Goal: Task Accomplishment & Management: Use online tool/utility

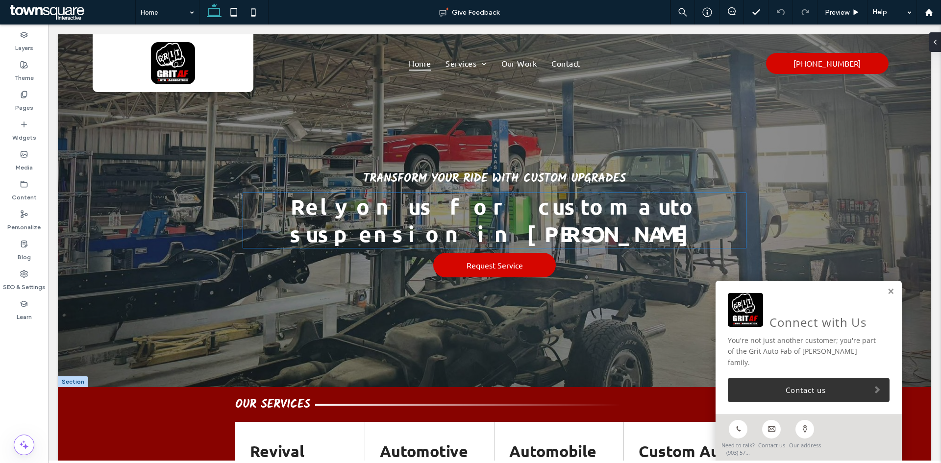
click at [405, 223] on span "Rely on us for custom auto suspension in [PERSON_NAME]" at bounding box center [495, 220] width 410 height 54
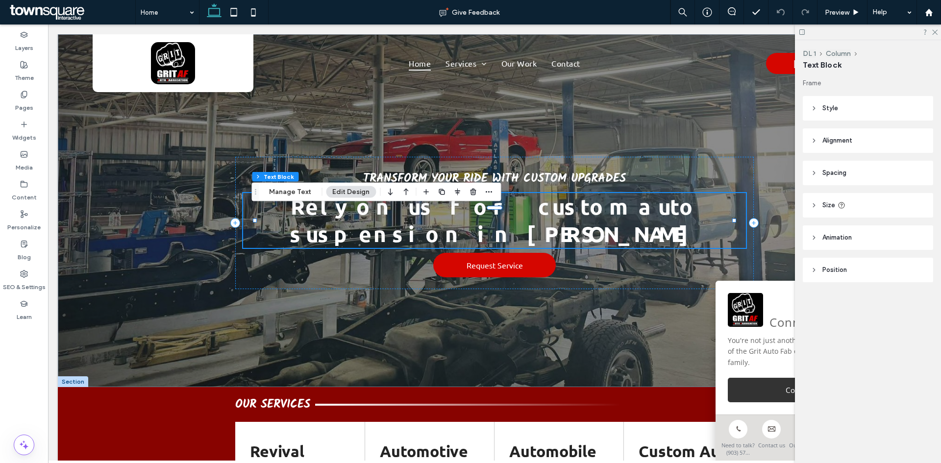
click at [400, 223] on span "Rely on us for custom auto suspension in [PERSON_NAME]" at bounding box center [495, 220] width 410 height 54
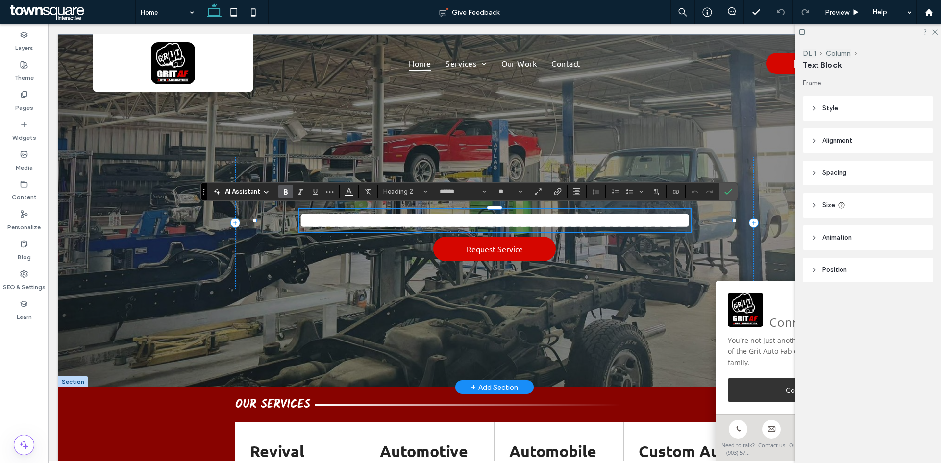
type input "******"
type input "**"
click at [397, 225] on span "**********" at bounding box center [495, 220] width 392 height 21
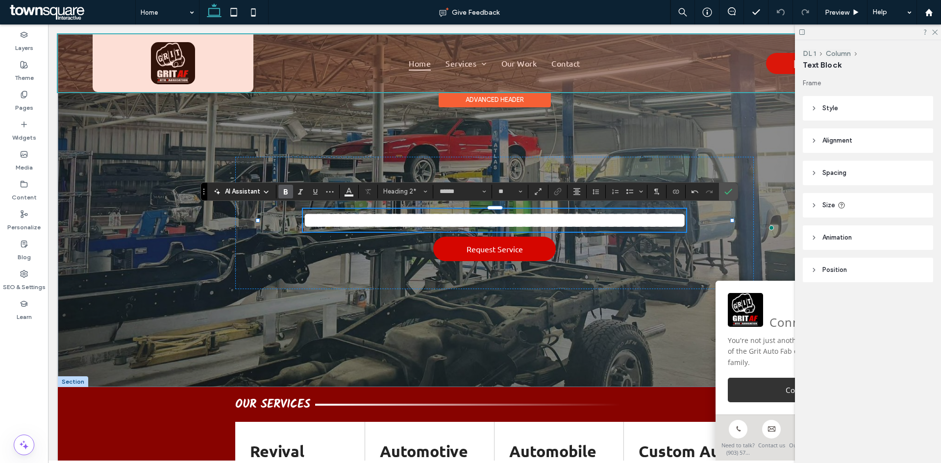
click at [167, 60] on div at bounding box center [494, 63] width 873 height 58
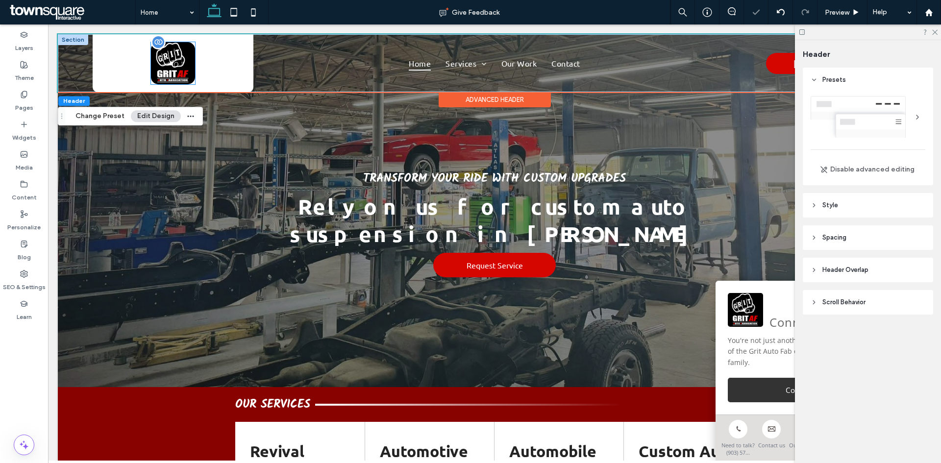
click at [183, 68] on img at bounding box center [173, 63] width 44 height 42
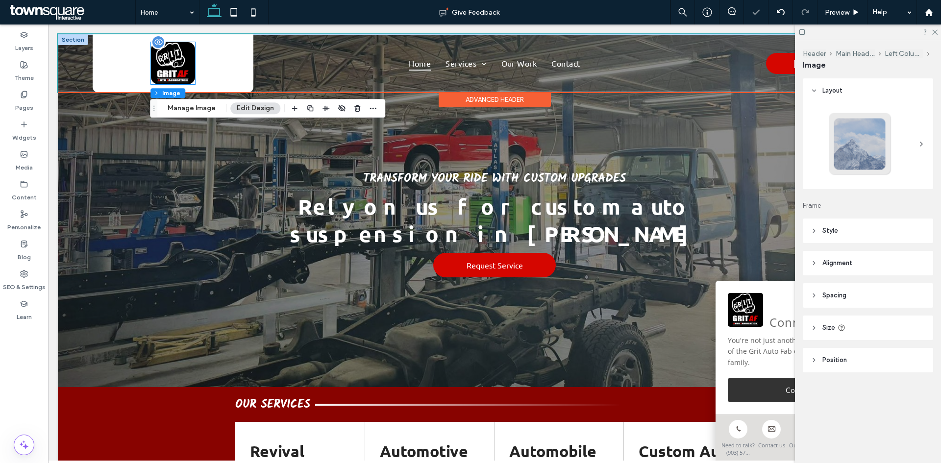
type input "**"
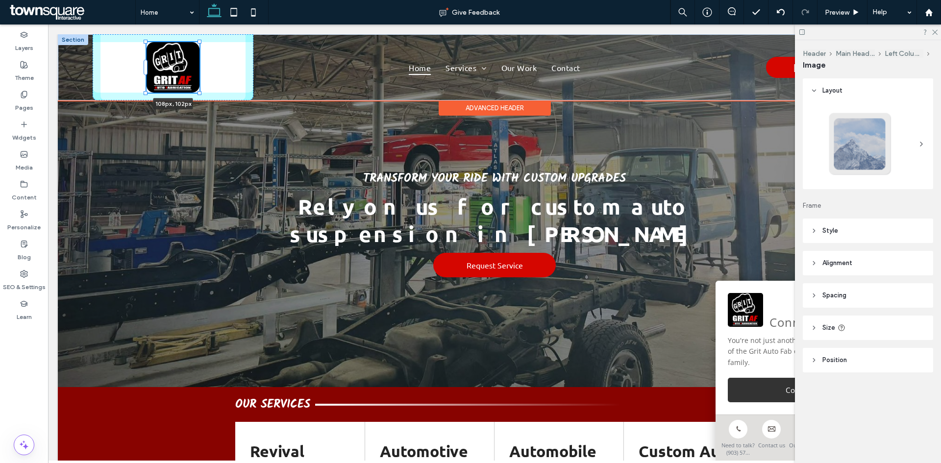
drag, startPoint x: 196, startPoint y: 85, endPoint x: 200, endPoint y: 89, distance: 5.9
click at [200, 89] on div "108px , 102px Home Services Revival Package Deals Automotive Repairs & Performa…" at bounding box center [494, 67] width 873 height 66
type input "***"
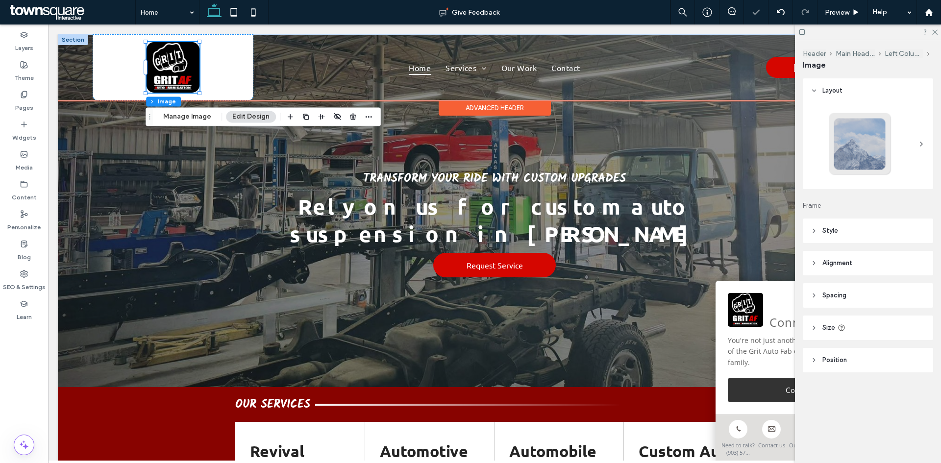
click at [228, 83] on div "108px , 102px" at bounding box center [173, 67] width 161 height 66
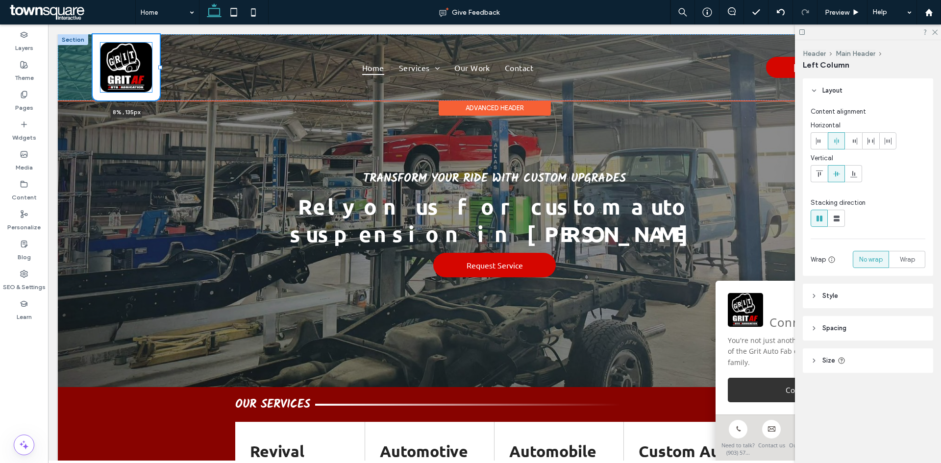
drag, startPoint x: 253, startPoint y: 67, endPoint x: 161, endPoint y: 74, distance: 92.4
click at [161, 74] on div "8% , 135px Home Services Revival Package Deals Automotive Repairs & Performance…" at bounding box center [494, 67] width 873 height 66
type input "*"
type input "****"
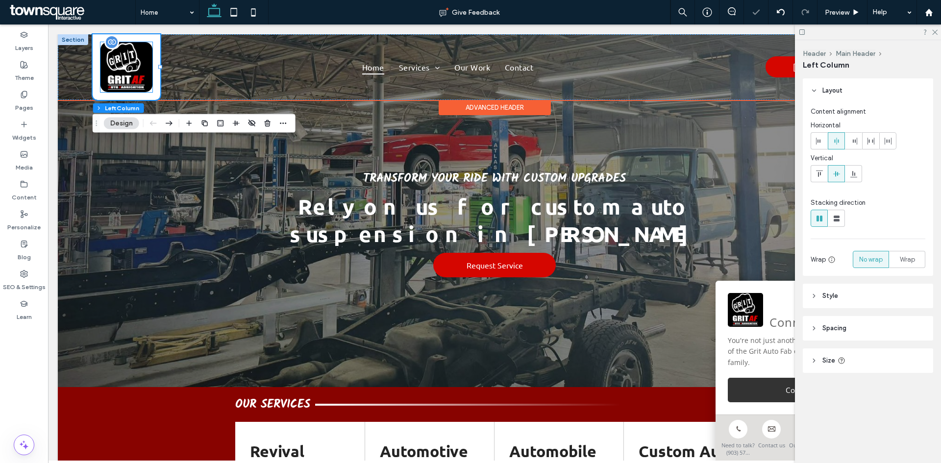
click at [127, 72] on img at bounding box center [126, 67] width 52 height 50
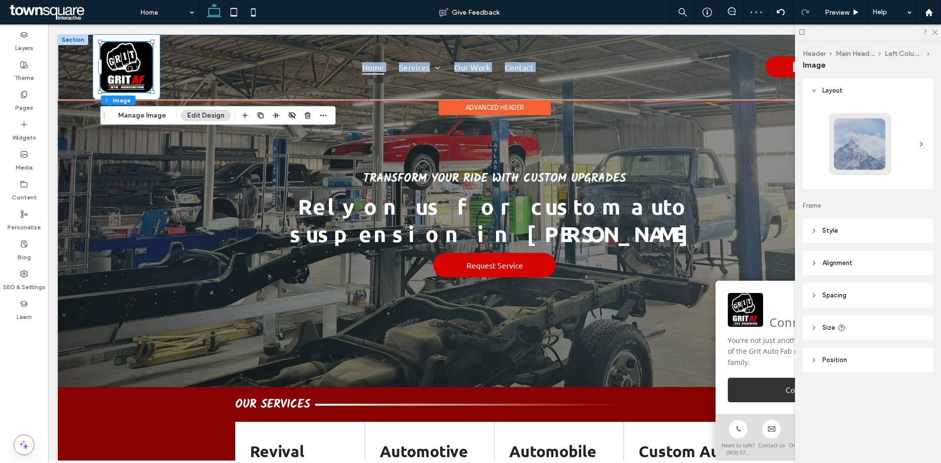
click at [153, 90] on div "Home Services Revival Package Deals Automotive Repairs & Performance Automobile…" at bounding box center [494, 67] width 873 height 66
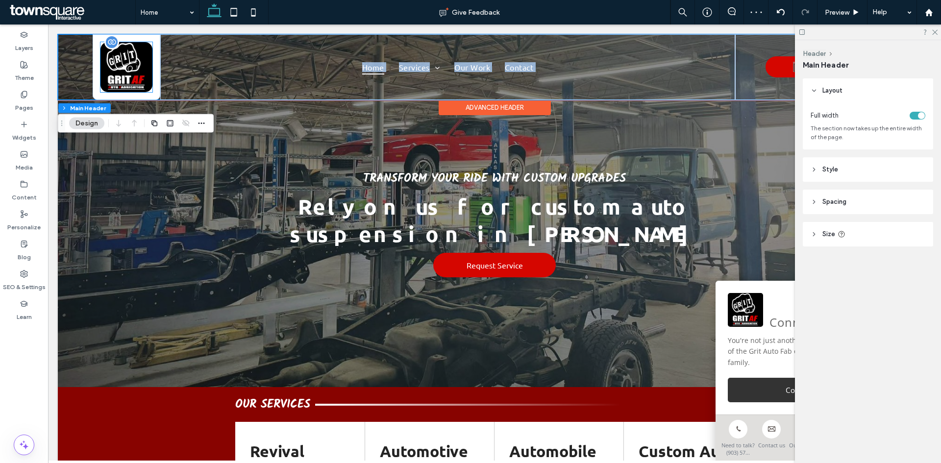
click at [139, 73] on img at bounding box center [126, 67] width 52 height 50
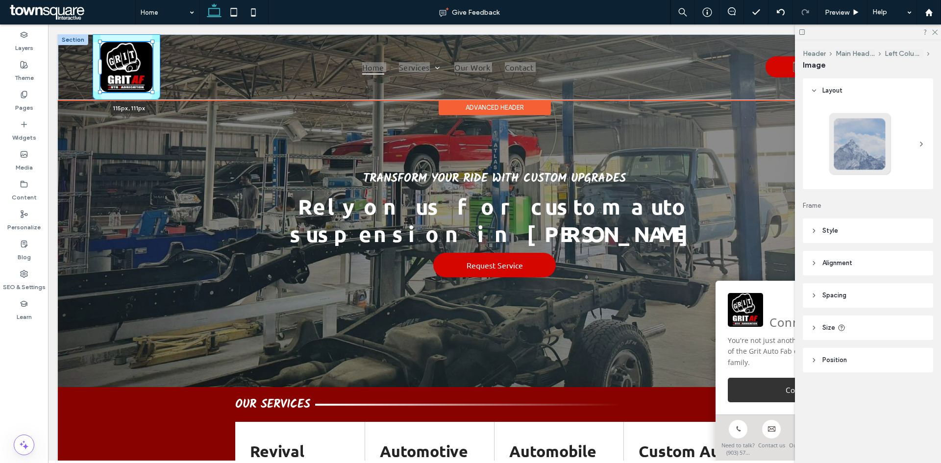
click at [155, 92] on div "115px , 111px Home Services Revival Package Deals Automotive Repairs & Performa…" at bounding box center [494, 67] width 873 height 66
type input "***"
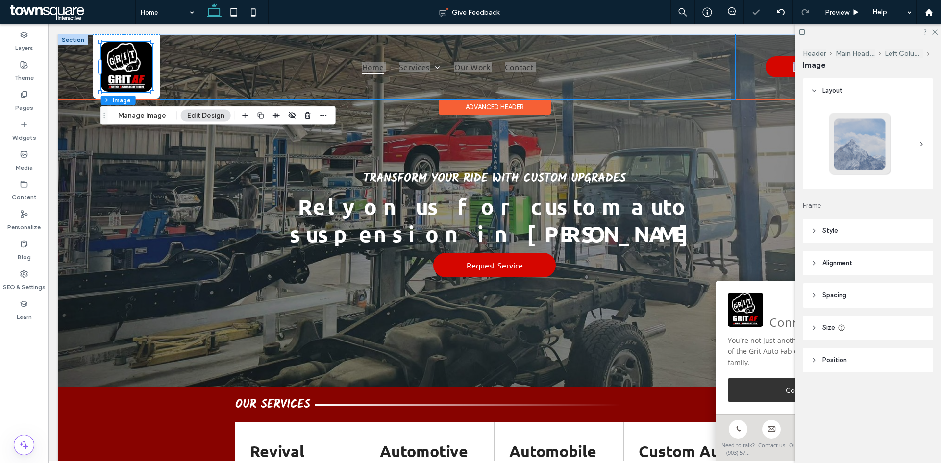
click at [183, 84] on div "Home Services Revival Package Deals Automotive Repairs & Performance Automobile…" at bounding box center [447, 66] width 574 height 65
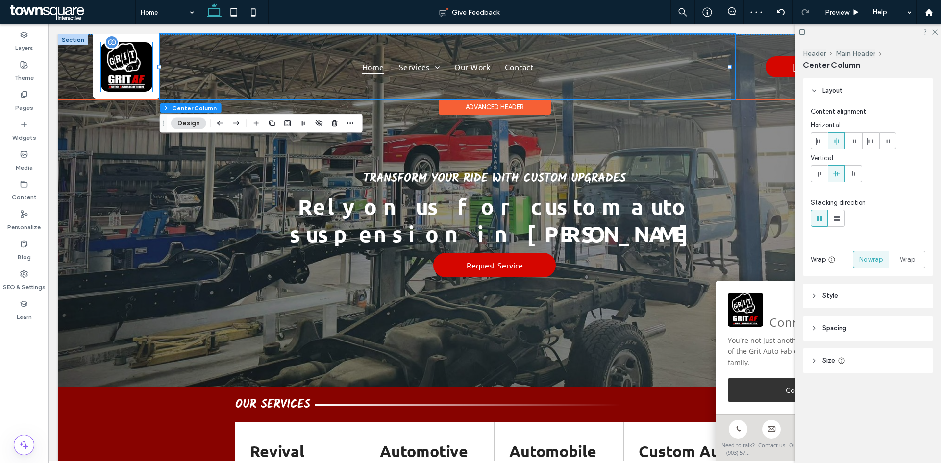
click at [119, 65] on img at bounding box center [126, 67] width 51 height 50
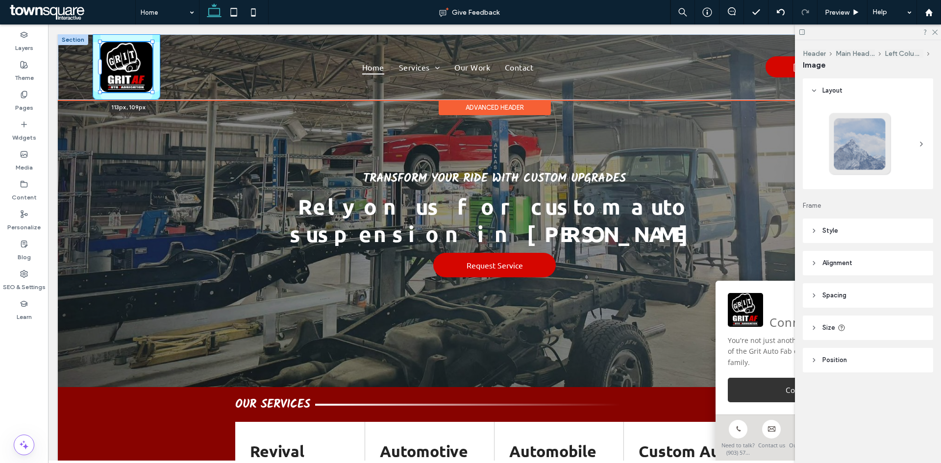
click at [156, 92] on div "113px , 109px Home Services Revival Package Deals Automotive Repairs & Performa…" at bounding box center [494, 67] width 873 height 66
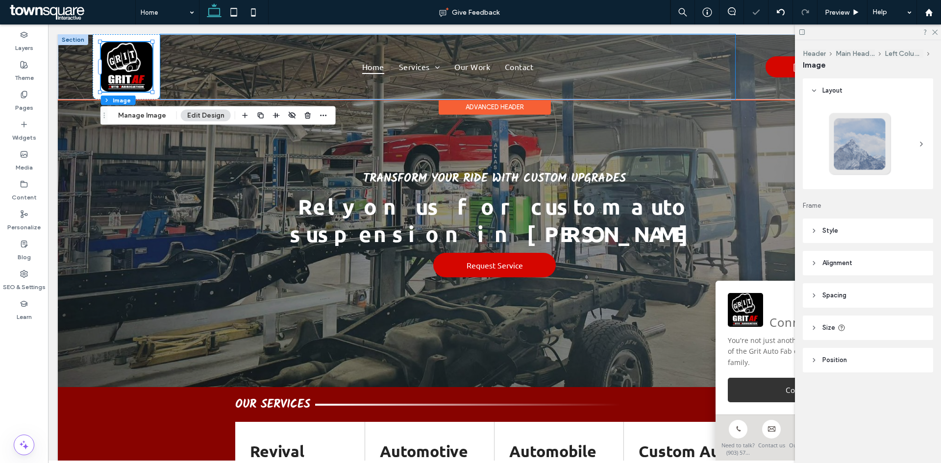
click at [166, 78] on div "Home Services Revival Package Deals Automotive Repairs & Performance Automobile…" at bounding box center [447, 66] width 574 height 65
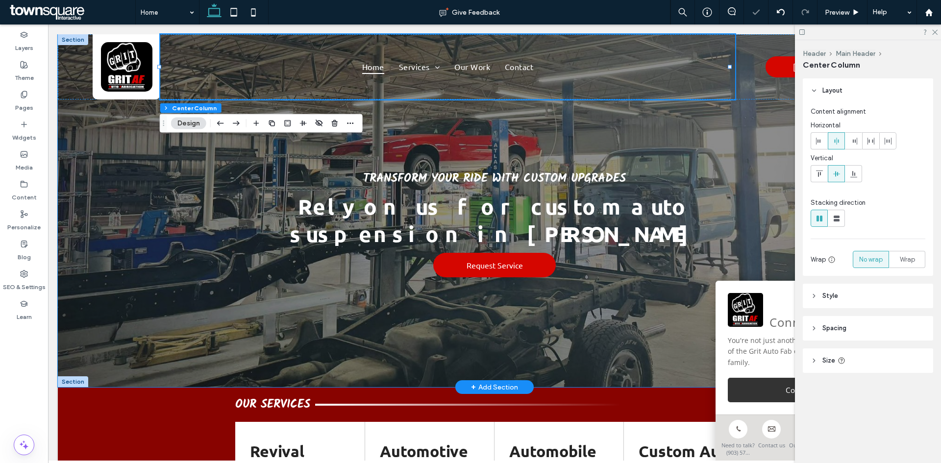
click at [129, 116] on div "Transform Your Ride with Custom Upgrades Rely on us for custom auto suspension …" at bounding box center [494, 210] width 873 height 353
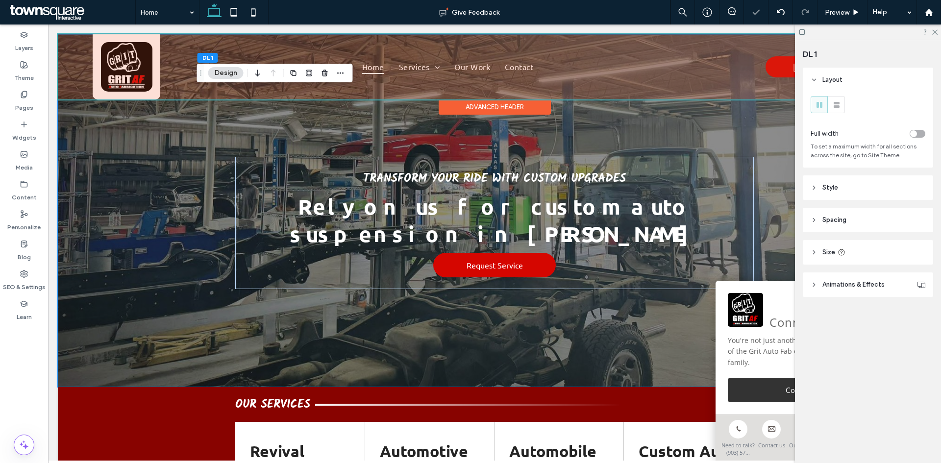
click at [129, 73] on div at bounding box center [494, 66] width 873 height 65
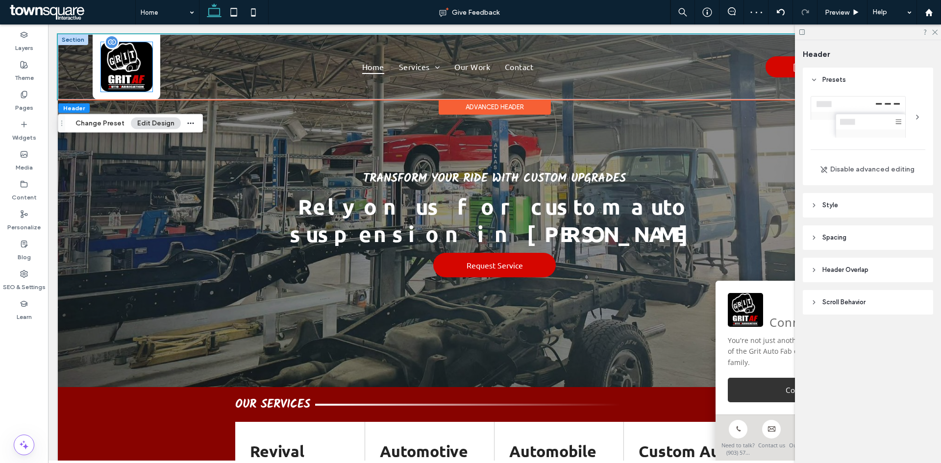
click at [139, 77] on img at bounding box center [126, 67] width 51 height 50
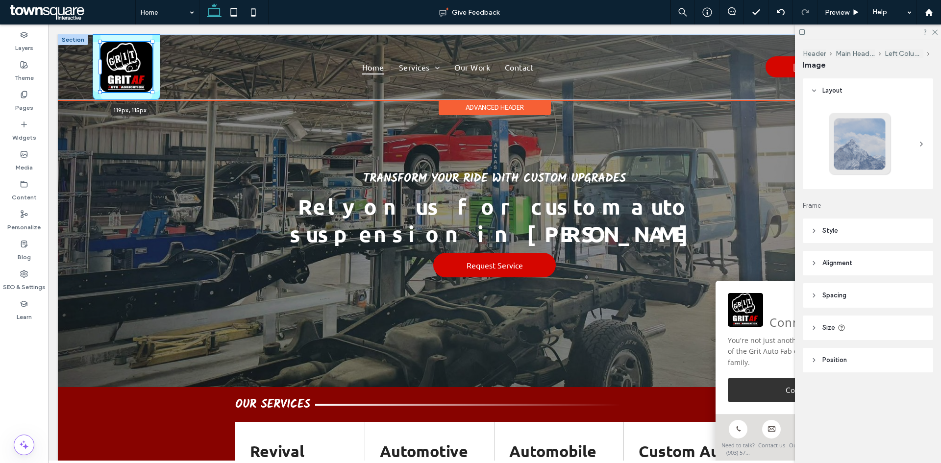
click at [156, 95] on div "119px , 115px Home Services Revival Package Deals Automotive Repairs & Performa…" at bounding box center [494, 67] width 873 height 66
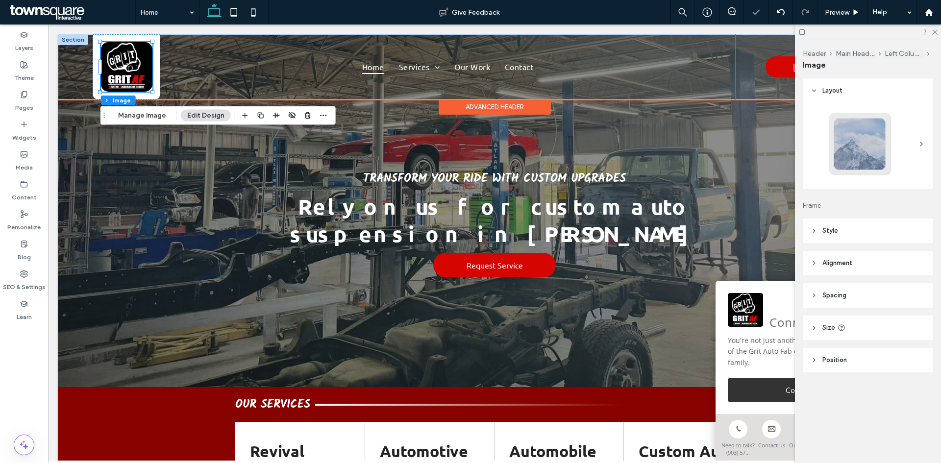
click at [176, 75] on div "Home Services Revival Package Deals Automotive Repairs & Performance Automobile…" at bounding box center [447, 66] width 574 height 65
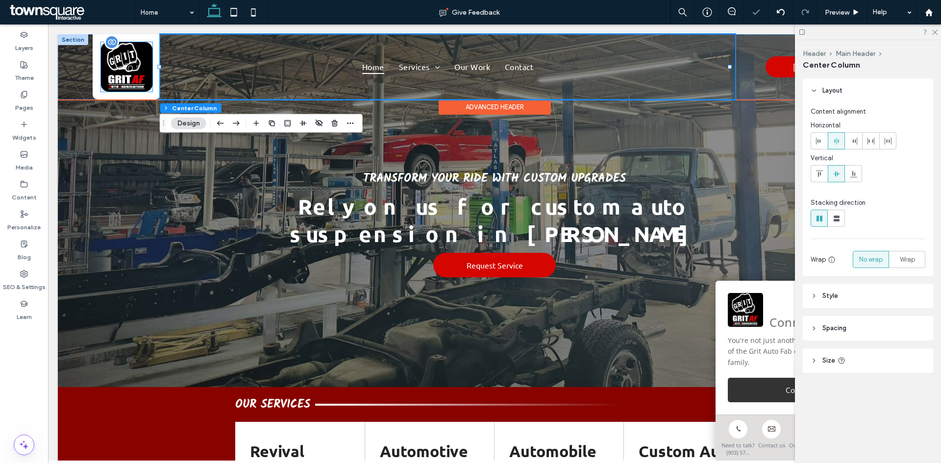
click at [129, 76] on img at bounding box center [126, 67] width 51 height 50
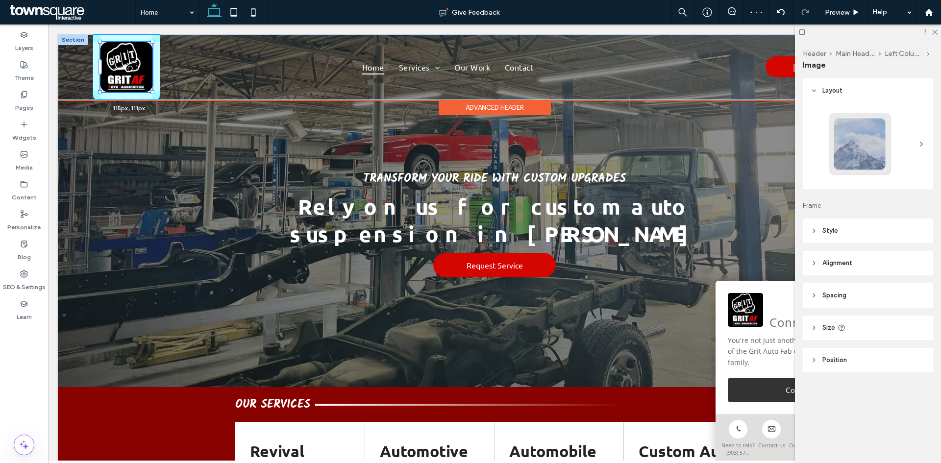
click at [157, 42] on div "115px , 111px Home Services Revival Package Deals Automotive Repairs & Performa…" at bounding box center [494, 67] width 873 height 66
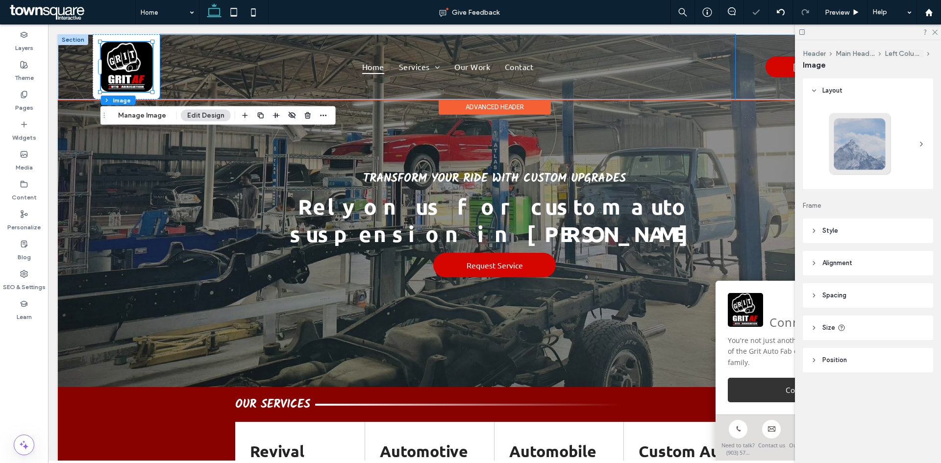
click at [179, 56] on div "Home Services Revival Package Deals Automotive Repairs & Performance Automobile…" at bounding box center [447, 66] width 574 height 65
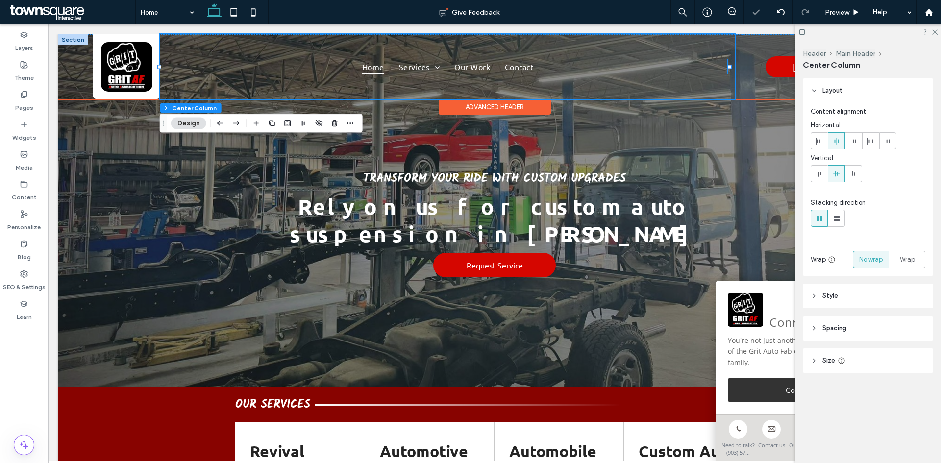
click at [198, 73] on ul "Home Services Revival Package Deals Automotive Repairs & Performance Automobile…" at bounding box center [447, 66] width 559 height 15
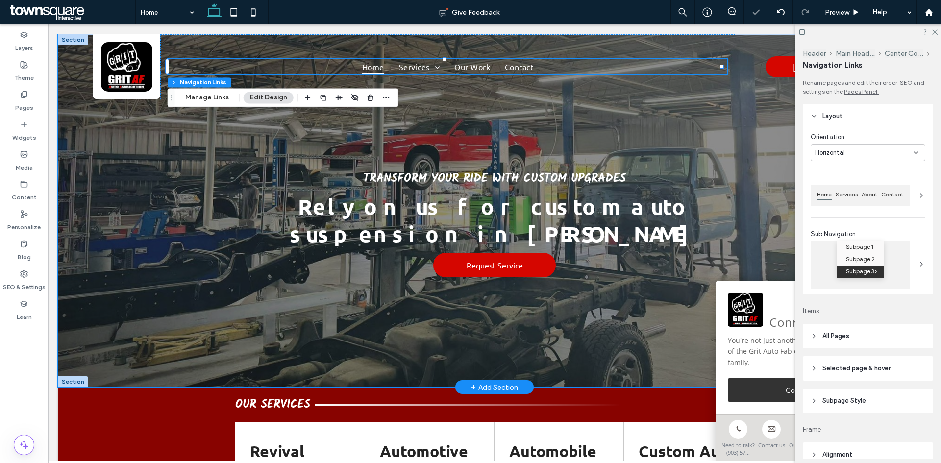
click at [126, 140] on div "Transform Your Ride with Custom Upgrades Rely on us for custom auto suspension …" at bounding box center [494, 210] width 873 height 353
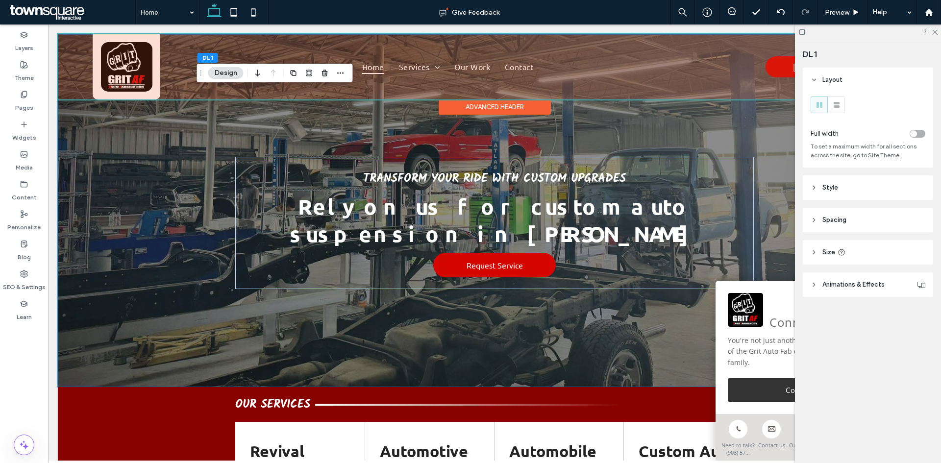
click at [124, 71] on div at bounding box center [494, 66] width 873 height 65
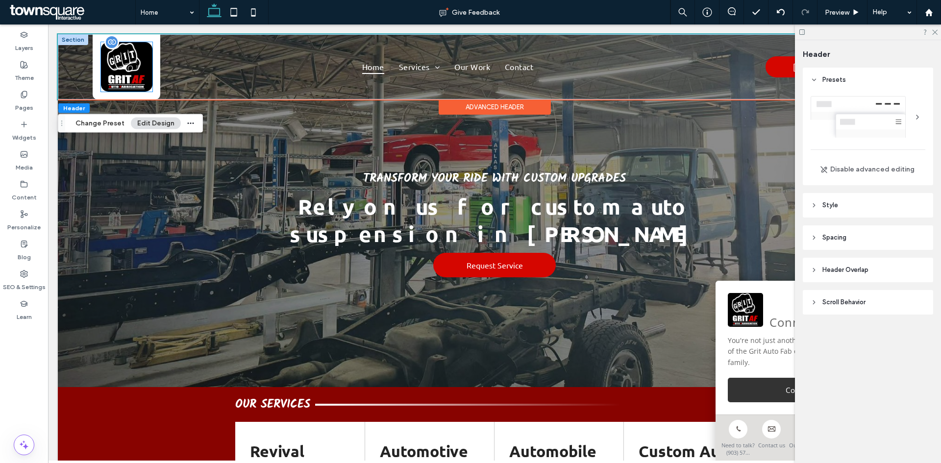
click at [125, 62] on img at bounding box center [126, 67] width 51 height 50
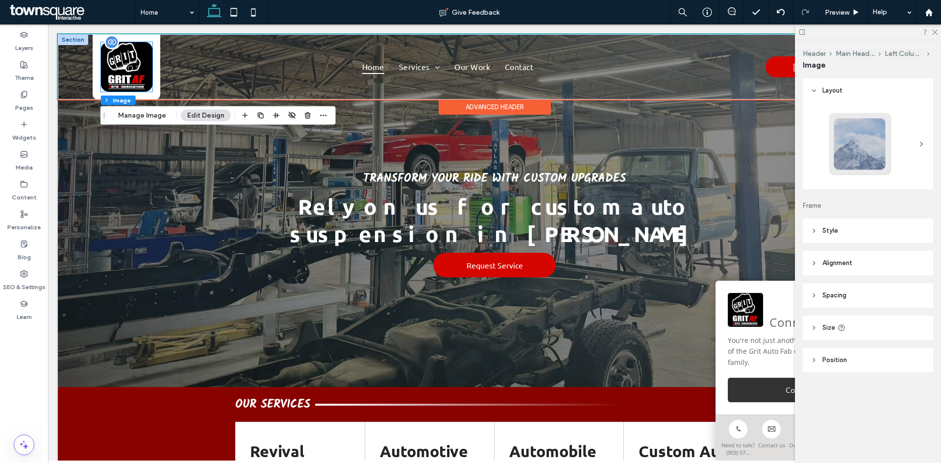
type input "**"
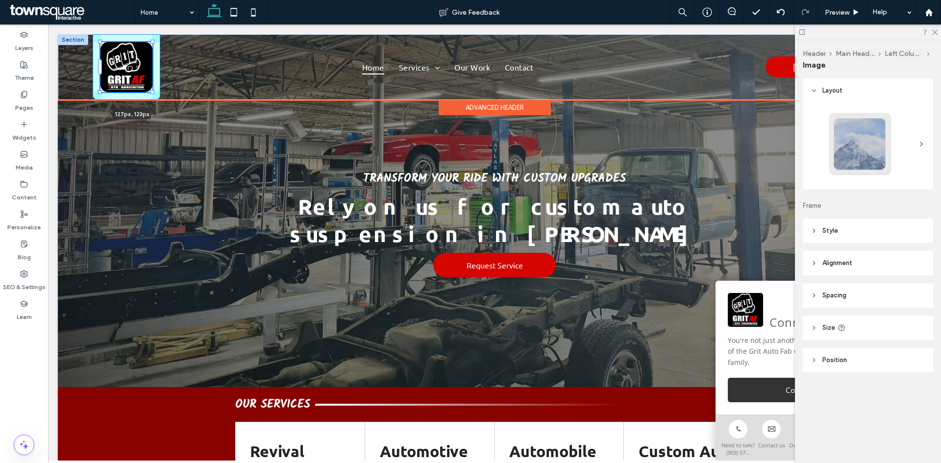
drag, startPoint x: 153, startPoint y: 91, endPoint x: 158, endPoint y: 96, distance: 7.3
click at [158, 96] on div "127px , 123px Home Services Revival Package Deals Automotive Repairs & Performa…" at bounding box center [494, 67] width 873 height 66
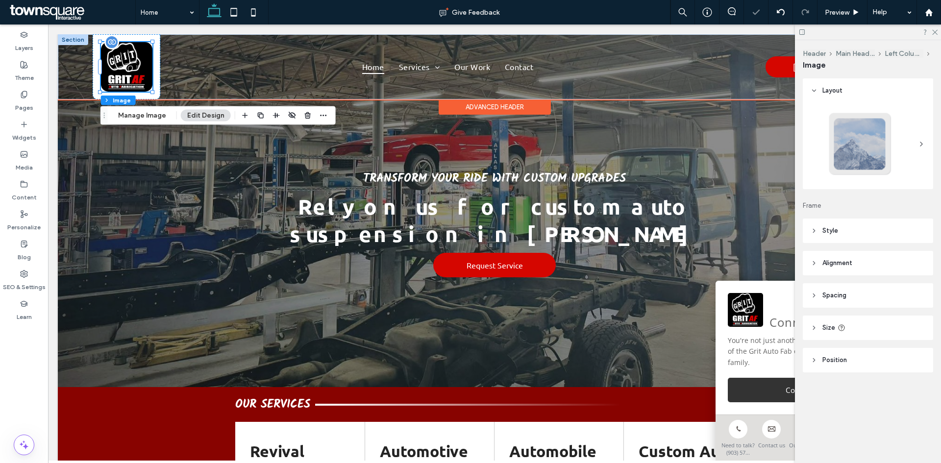
click at [138, 78] on img at bounding box center [126, 67] width 51 height 50
click at [156, 86] on div at bounding box center [127, 66] width 68 height 65
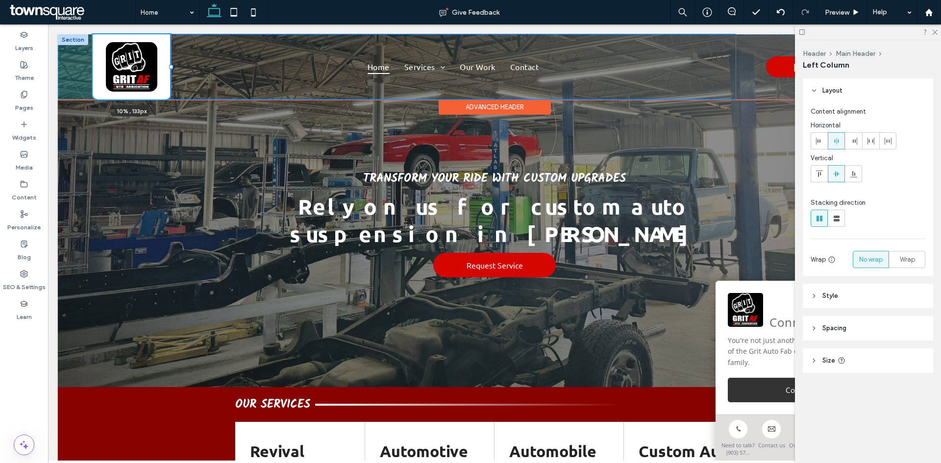
drag, startPoint x: 161, startPoint y: 68, endPoint x: 172, endPoint y: 68, distance: 10.8
click at [172, 68] on div at bounding box center [171, 67] width 4 height 4
type input "**"
type input "****"
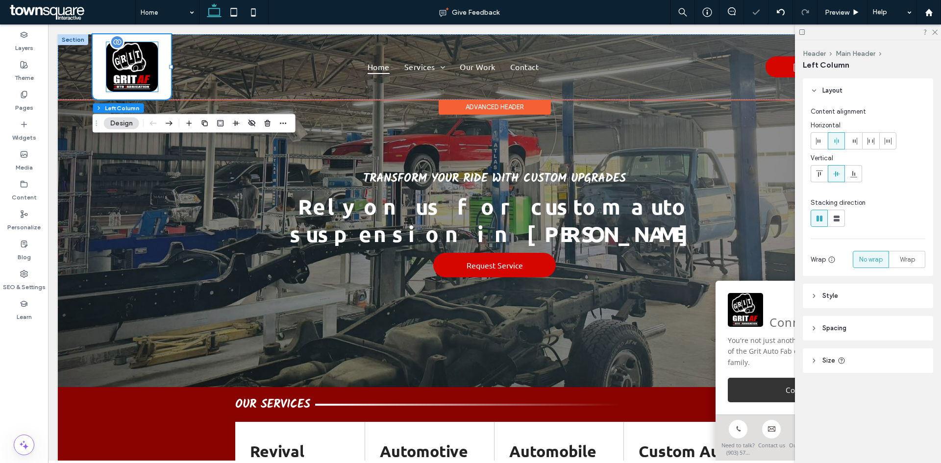
click at [140, 67] on img at bounding box center [131, 67] width 51 height 50
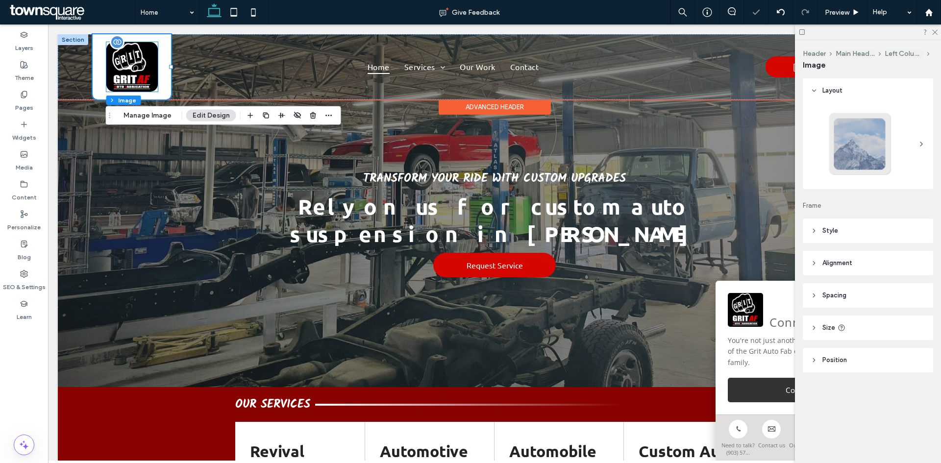
type input "**"
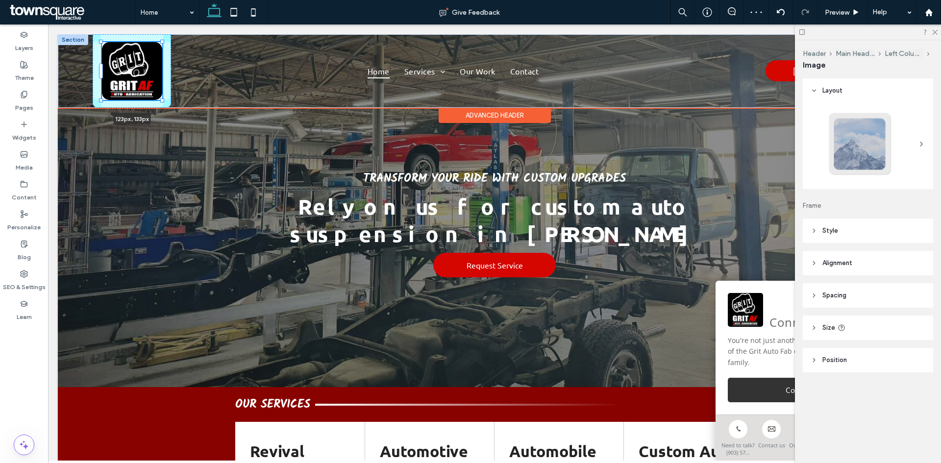
drag, startPoint x: 157, startPoint y: 91, endPoint x: 161, endPoint y: 95, distance: 5.9
click at [102, 43] on div at bounding box center [101, 42] width 0 height 0
type input "***"
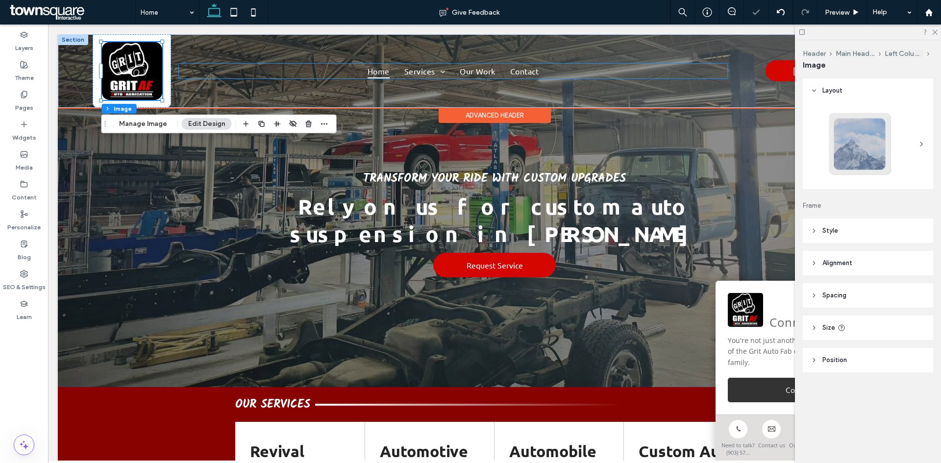
click at [200, 73] on ul "Home Services Revival Package Deals Automotive Repairs & Performance Automobile…" at bounding box center [453, 71] width 548 height 15
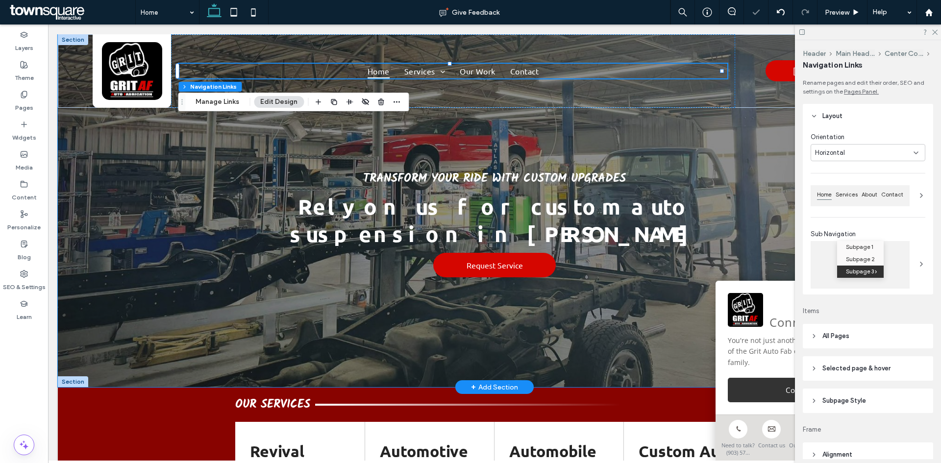
click at [170, 153] on div "Transform Your Ride with Custom Upgrades Rely on us for custom auto suspension …" at bounding box center [494, 210] width 873 height 353
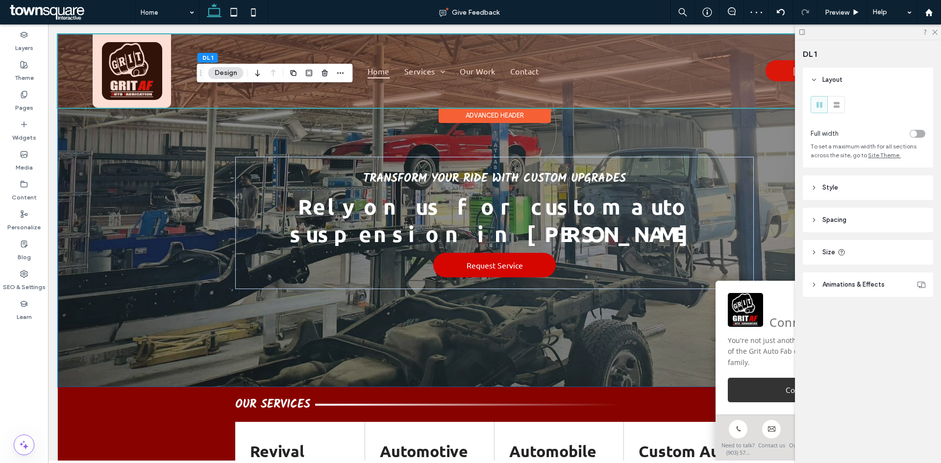
click at [178, 76] on div at bounding box center [494, 71] width 873 height 74
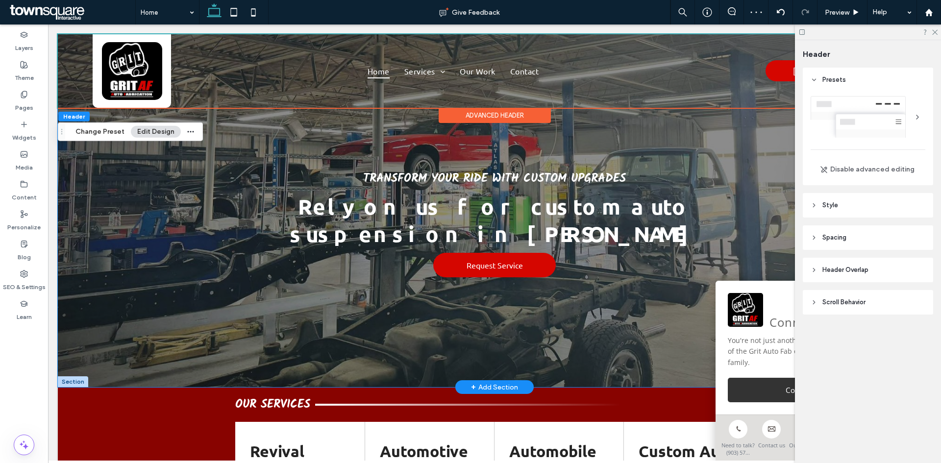
click at [141, 199] on div "Transform Your Ride with Custom Upgrades Rely on us for custom auto suspension …" at bounding box center [494, 210] width 873 height 353
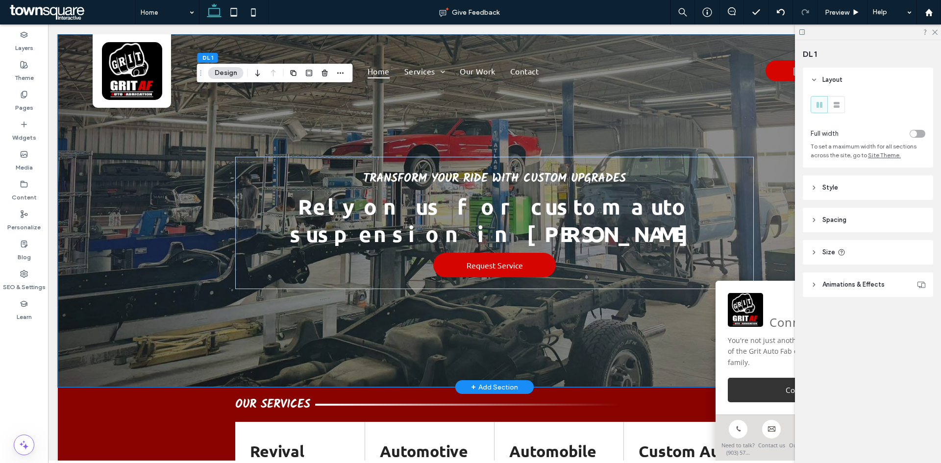
click at [167, 291] on div "Transform Your Ride with Custom Upgrades Rely on us for custom auto suspension …" at bounding box center [494, 210] width 873 height 353
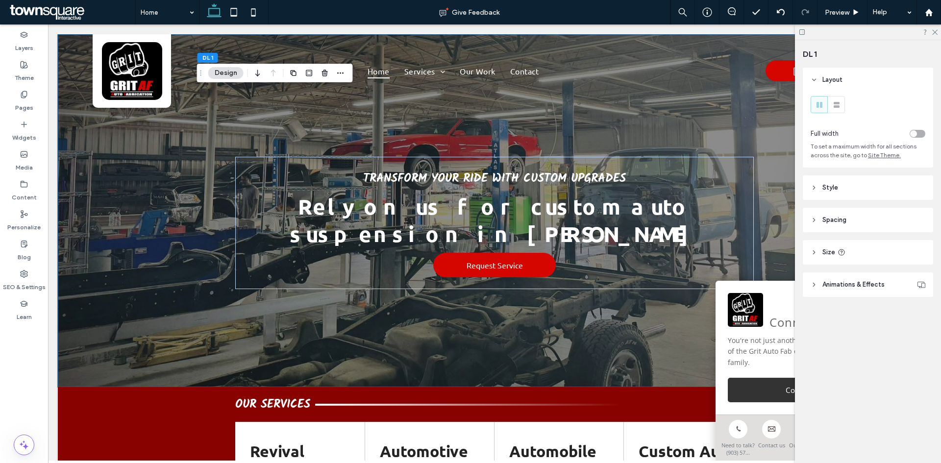
click at [938, 31] on div at bounding box center [868, 32] width 146 height 15
click at [935, 30] on icon at bounding box center [934, 31] width 6 height 6
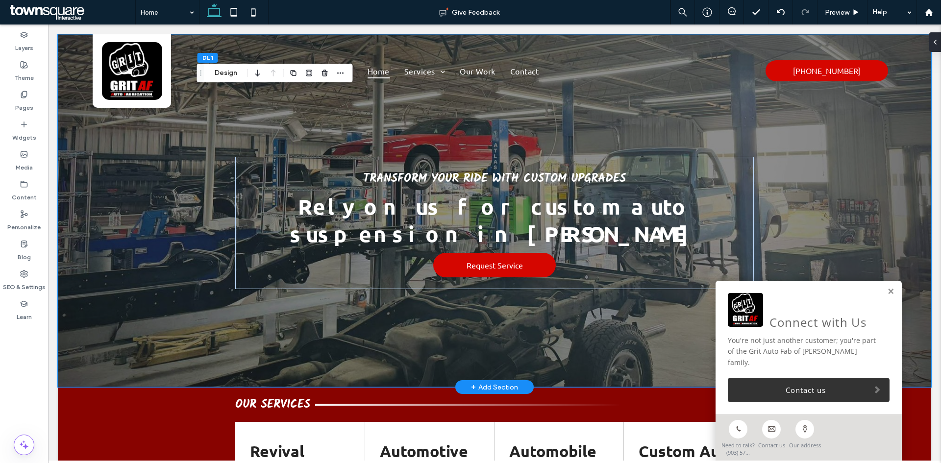
click at [859, 187] on div "Transform Your Ride with Custom Upgrades Rely on us for custom auto suspension …" at bounding box center [494, 210] width 873 height 353
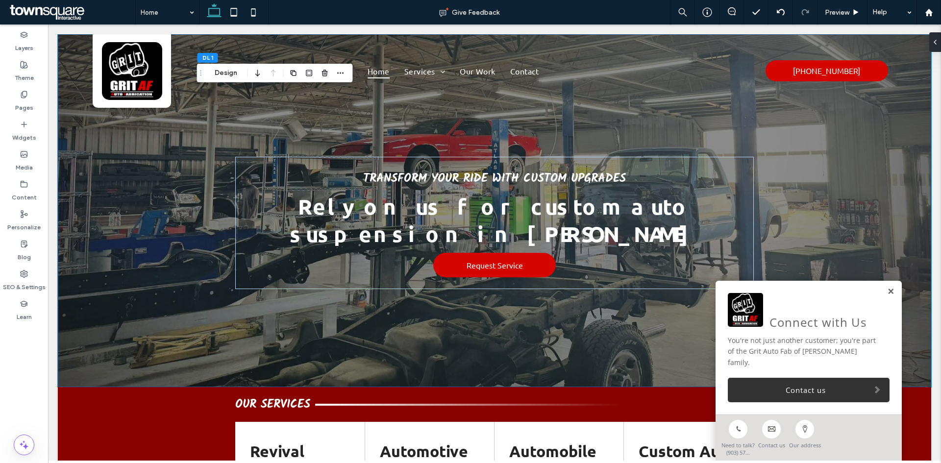
click at [887, 296] on link at bounding box center [890, 292] width 7 height 8
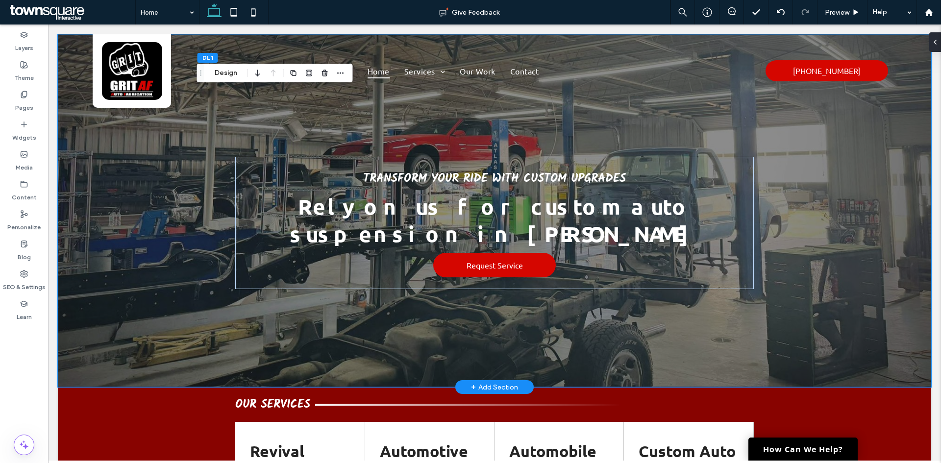
click at [160, 197] on div "Transform Your Ride with Custom Upgrades Rely on us for custom auto suspension …" at bounding box center [494, 210] width 873 height 353
